Goal: Information Seeking & Learning: Learn about a topic

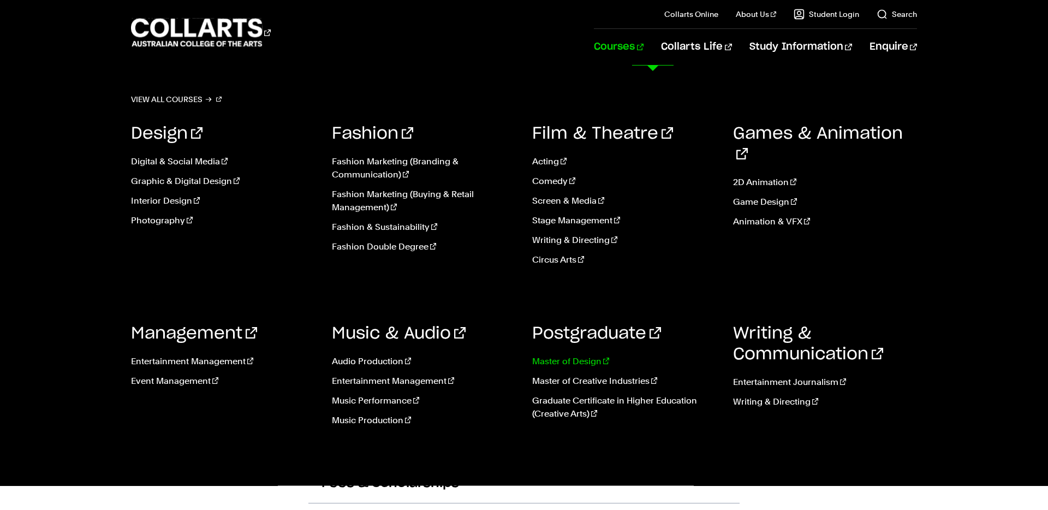
drag, startPoint x: 622, startPoint y: 379, endPoint x: 670, endPoint y: 366, distance: 49.8
click at [623, 380] on link "Master of Creative Industries" at bounding box center [624, 380] width 184 height 13
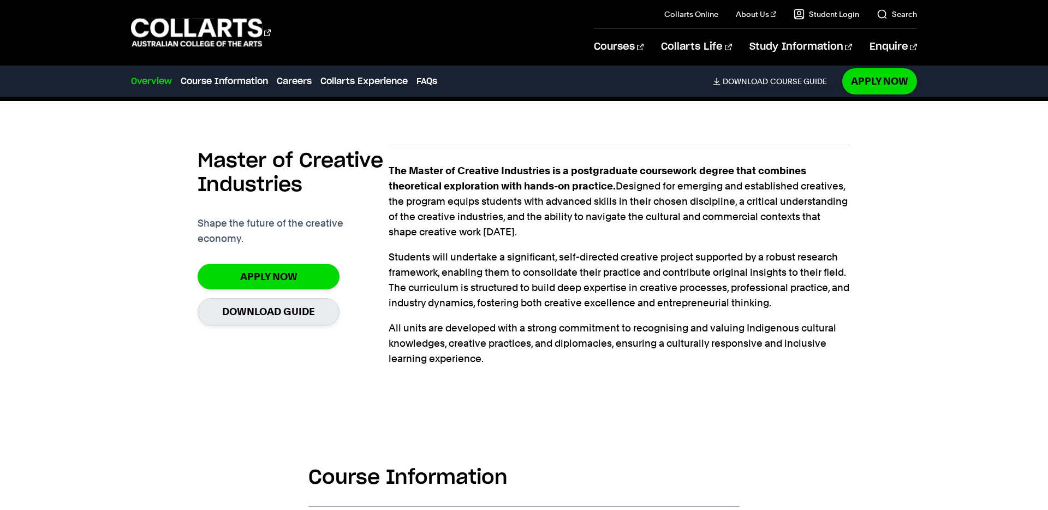
scroll to position [300, 0]
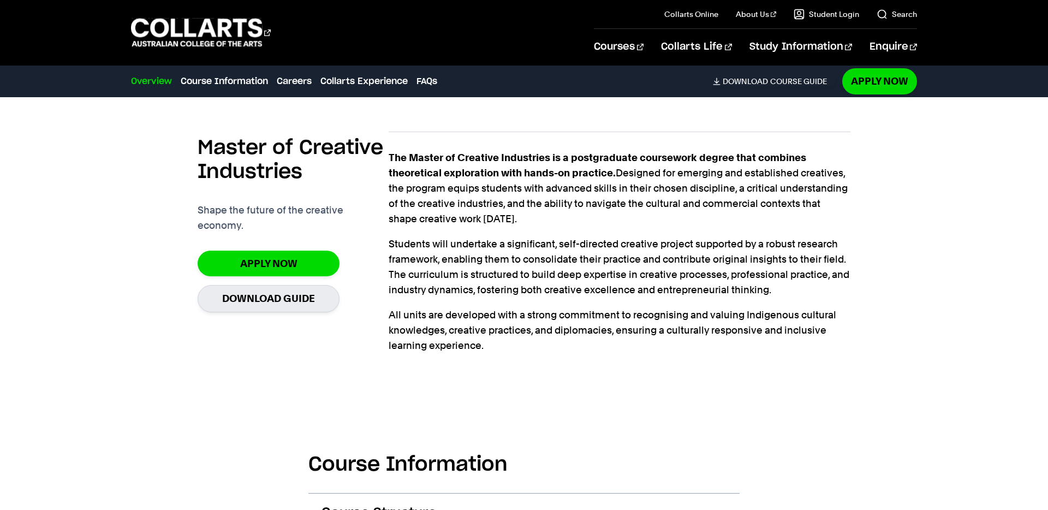
click at [420, 187] on p "The Master of Creative Industries is a postgraduate coursework degree that comb…" at bounding box center [619, 188] width 461 height 76
drag, startPoint x: 391, startPoint y: 155, endPoint x: 507, endPoint y: 339, distance: 218.0
click at [505, 341] on div "The Master of Creative Industries is a postgraduate coursework degree that comb…" at bounding box center [619, 264] width 461 height 228
copy div "The Master of Creative Industries is a postgraduate coursework degree that comb…"
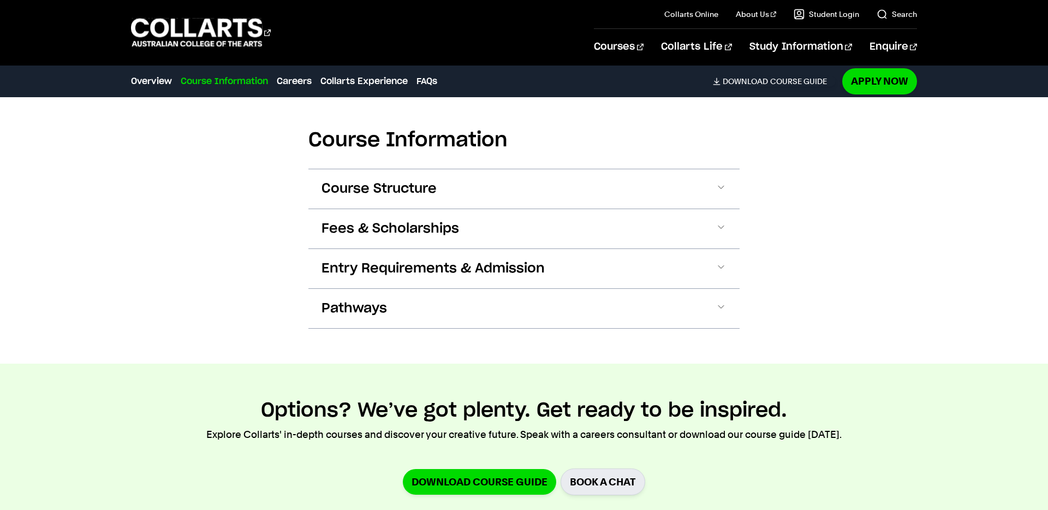
drag, startPoint x: 438, startPoint y: 187, endPoint x: 452, endPoint y: 192, distance: 14.5
click at [438, 187] on button "Course Structure" at bounding box center [523, 188] width 431 height 39
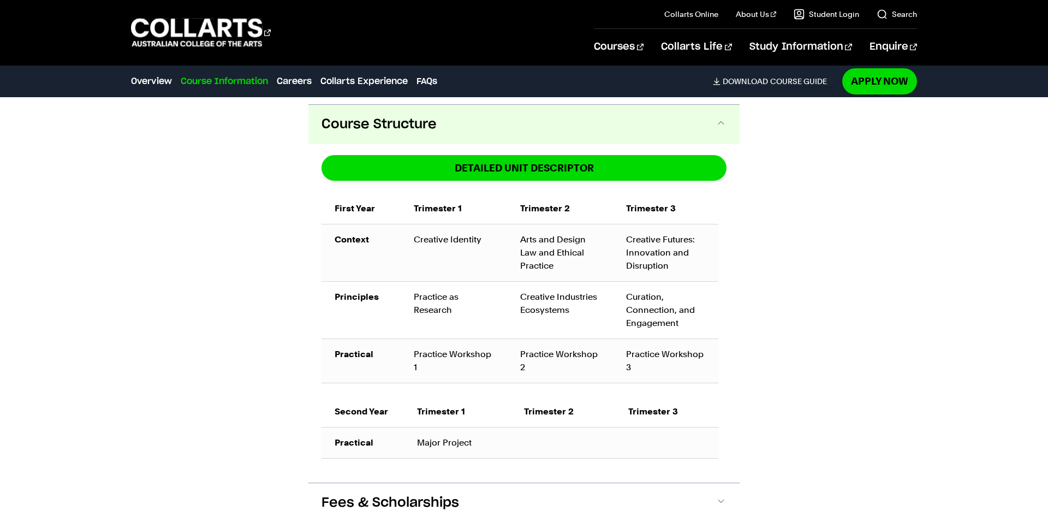
scroll to position [695, 0]
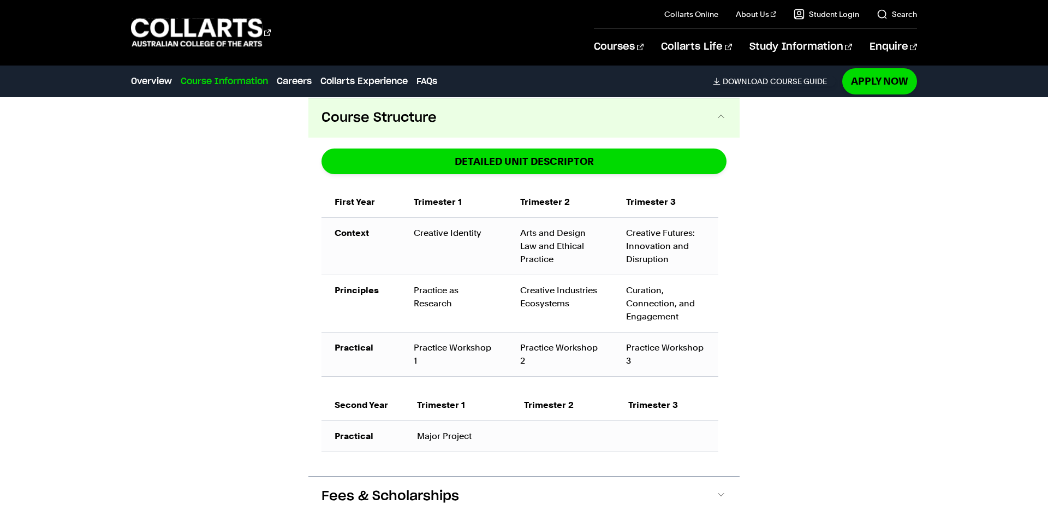
drag, startPoint x: 316, startPoint y: 190, endPoint x: 700, endPoint y: 443, distance: 459.8
click at [685, 445] on div "DETAILED UNIT DESCRIPTOR First Year Trimester 1 Trimester 2 Trimester 3 Context…" at bounding box center [523, 307] width 431 height 338
copy div "First Year Trimester 1 Trimester 2 Trimester 3 Context Creative Identity Arts a…"
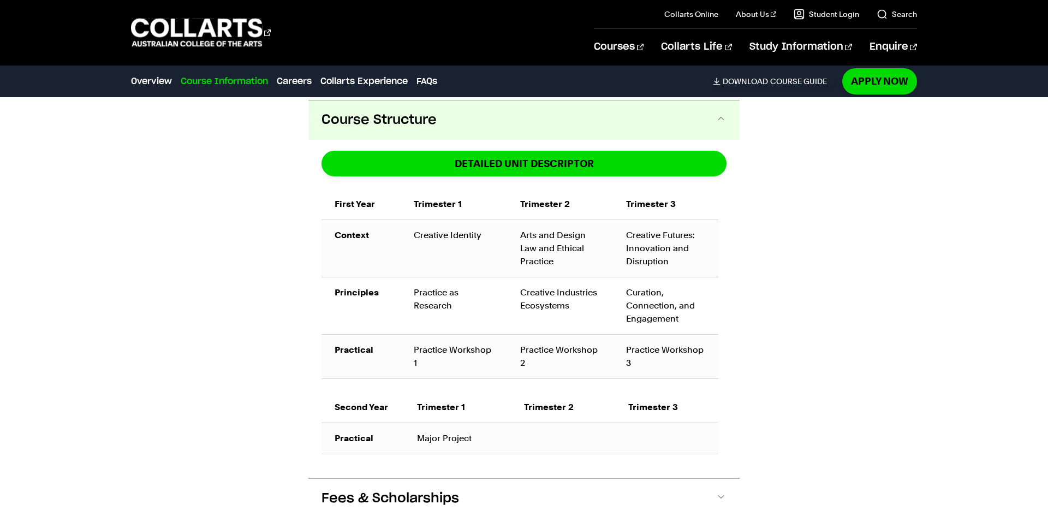
scroll to position [687, 0]
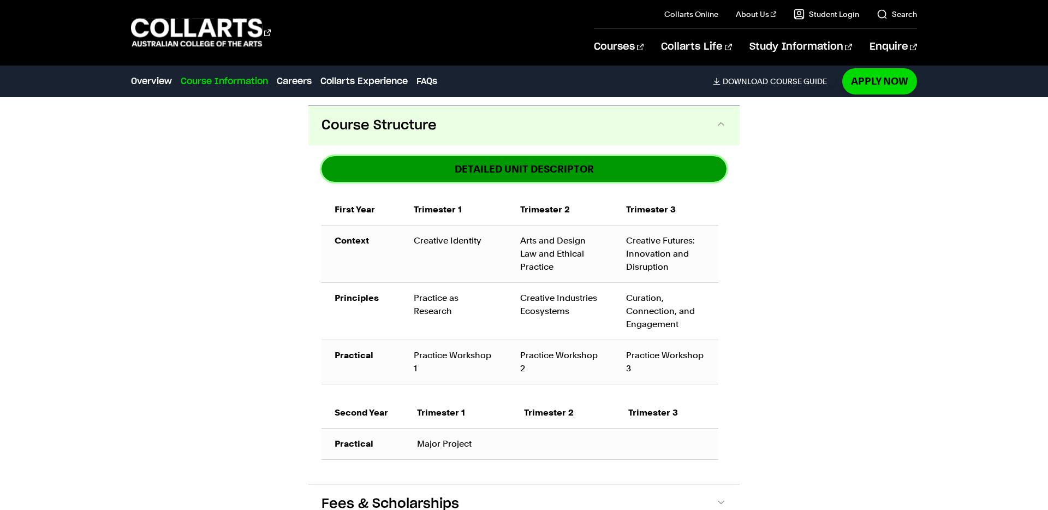
click at [550, 170] on link "DETAILED UNIT DESCRIPTOR" at bounding box center [523, 169] width 405 height 26
